Goal: Task Accomplishment & Management: Manage account settings

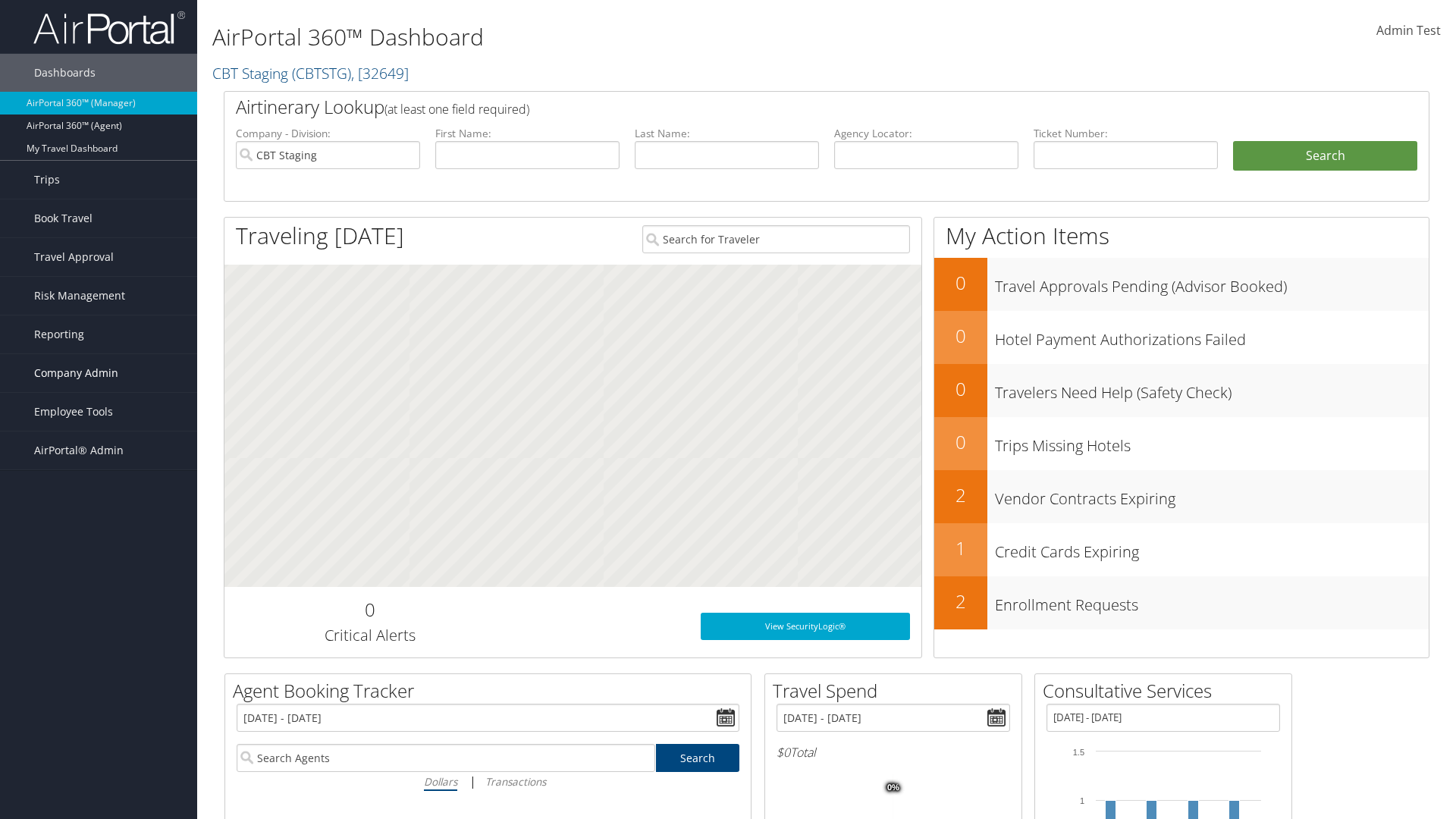
click at [99, 373] on span "Company Admin" at bounding box center [76, 373] width 84 height 38
click at [99, 449] on link "People" at bounding box center [99, 449] width 197 height 23
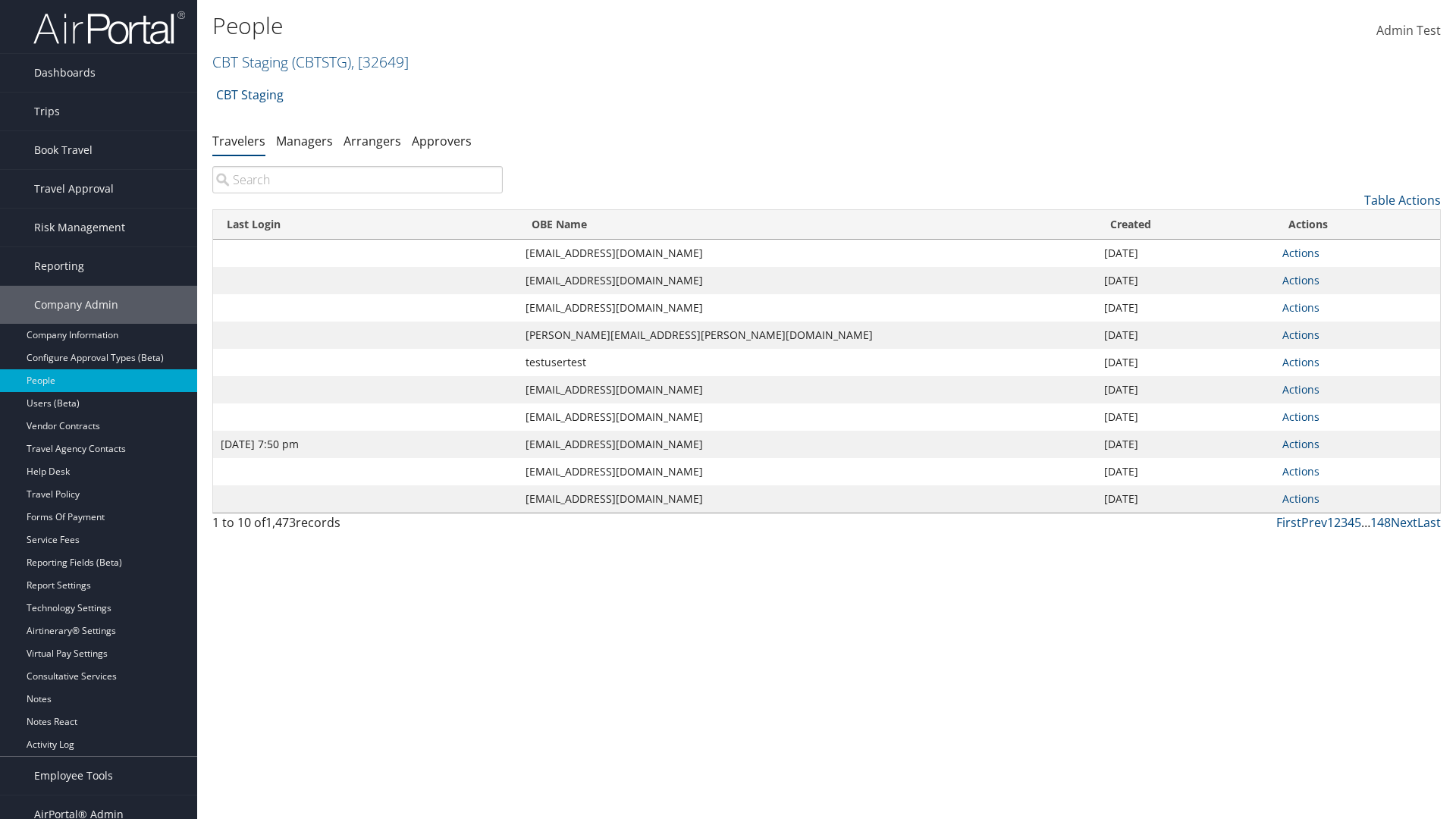
click at [357, 180] on input "search" at bounding box center [358, 180] width 291 height 27
type input "Jan 9, 2024 7:50 pm"
